Goal: Information Seeking & Learning: Learn about a topic

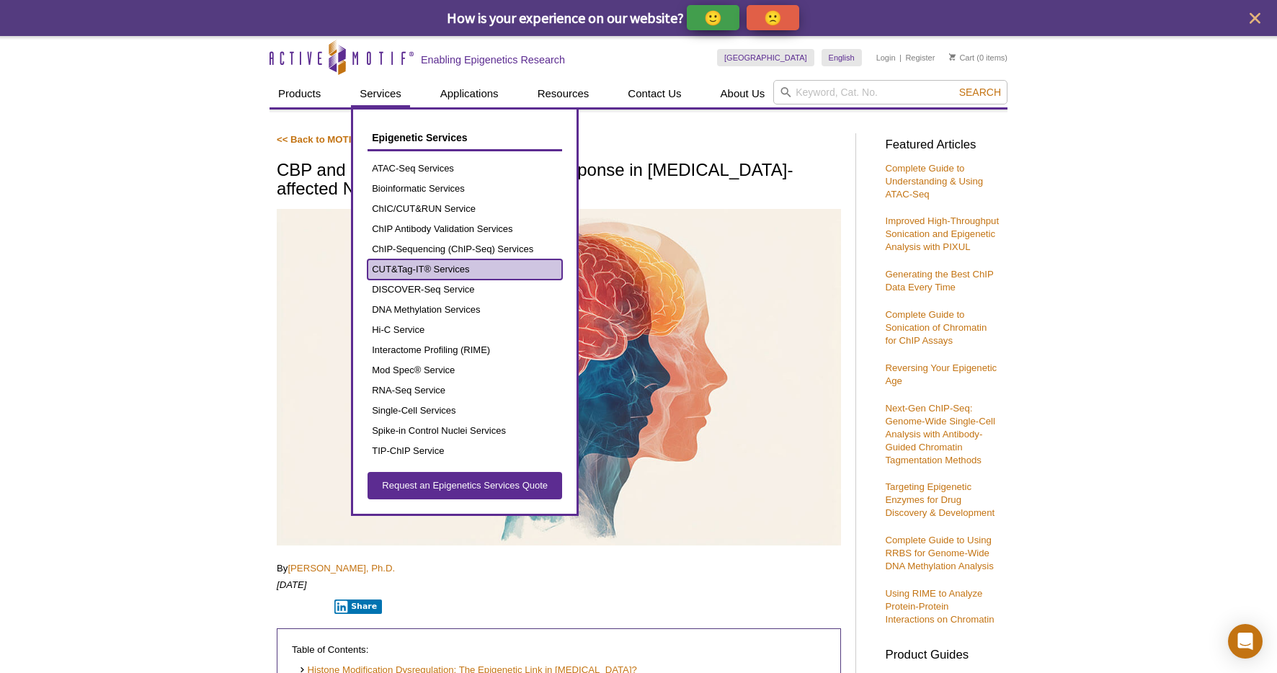
click at [413, 275] on link "CUT&Tag-IT® Services" at bounding box center [465, 269] width 195 height 20
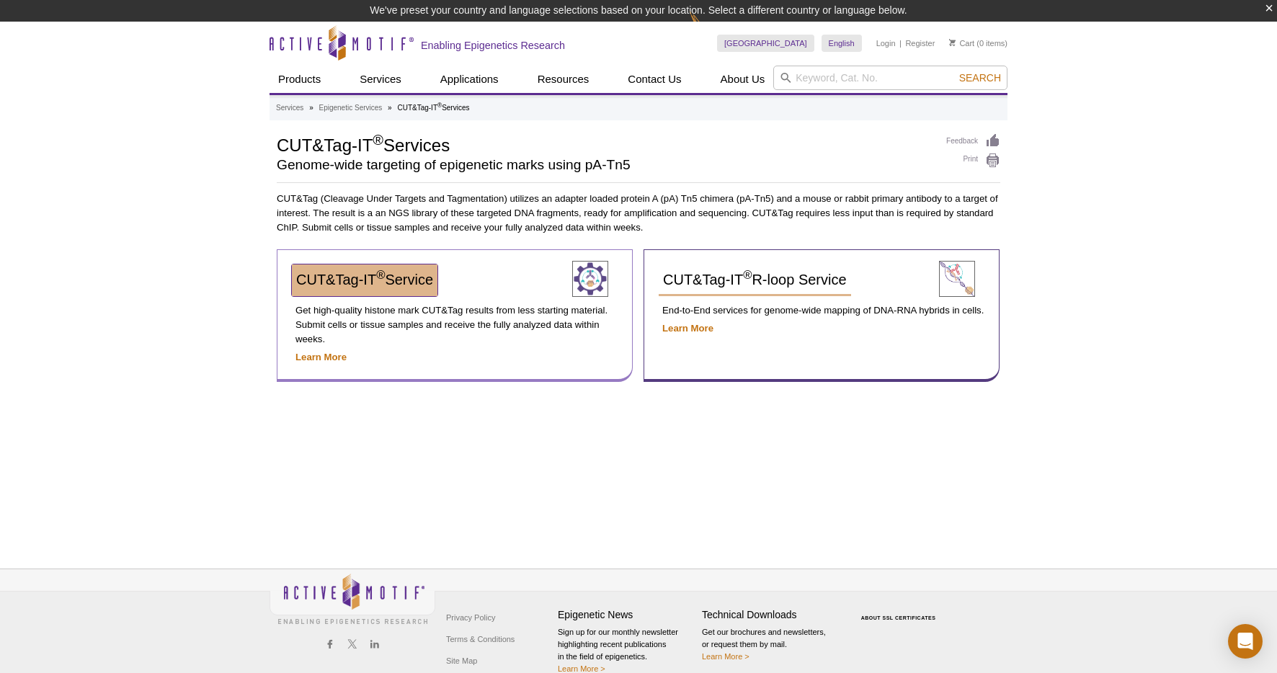
click at [359, 280] on span "CUT&Tag-IT ® Service" at bounding box center [364, 280] width 137 height 16
